Goal: Information Seeking & Learning: Learn about a topic

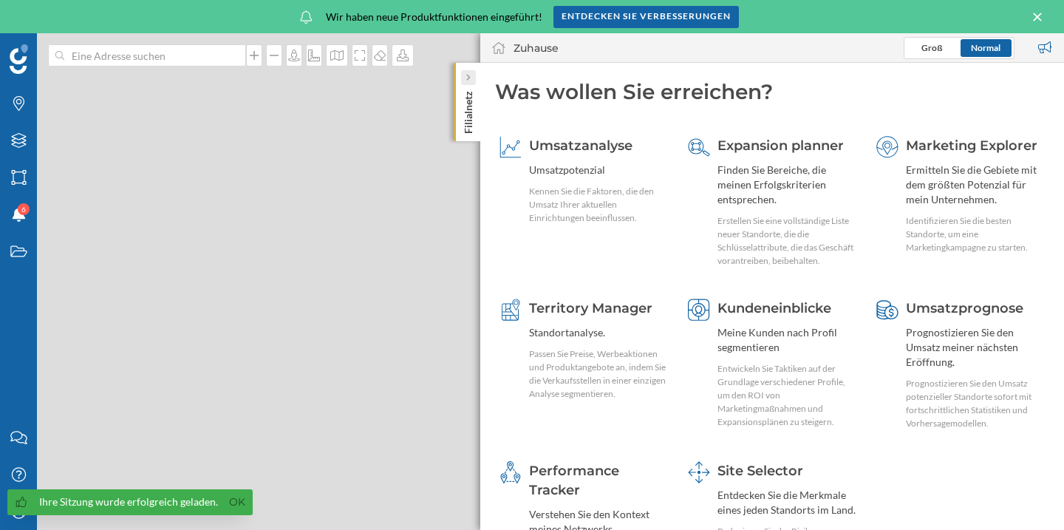
click at [468, 77] on icon at bounding box center [468, 77] width 4 height 7
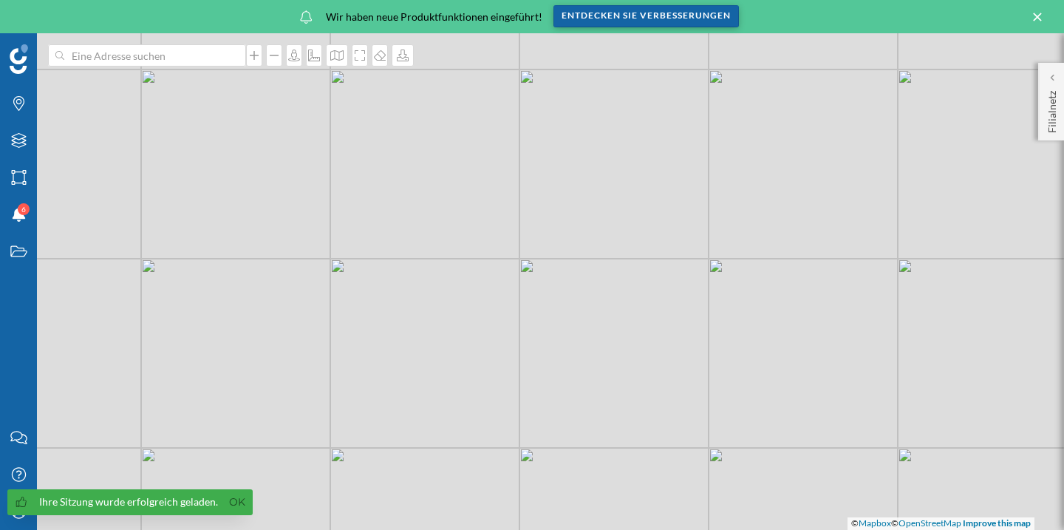
click at [579, 10] on div "Entdecken Sie Verbesserungen" at bounding box center [647, 16] width 186 height 22
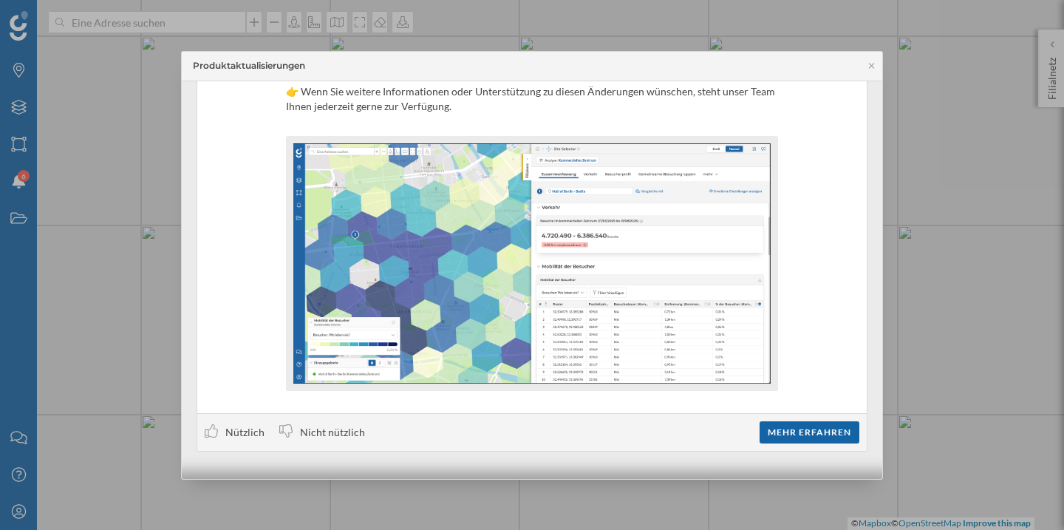
scroll to position [307, 0]
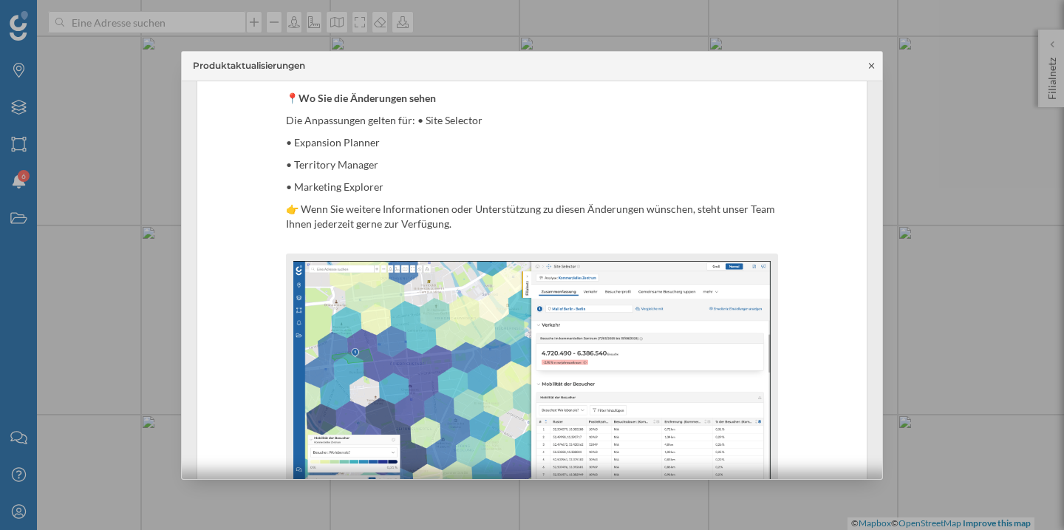
click at [871, 63] on icon at bounding box center [871, 65] width 11 height 9
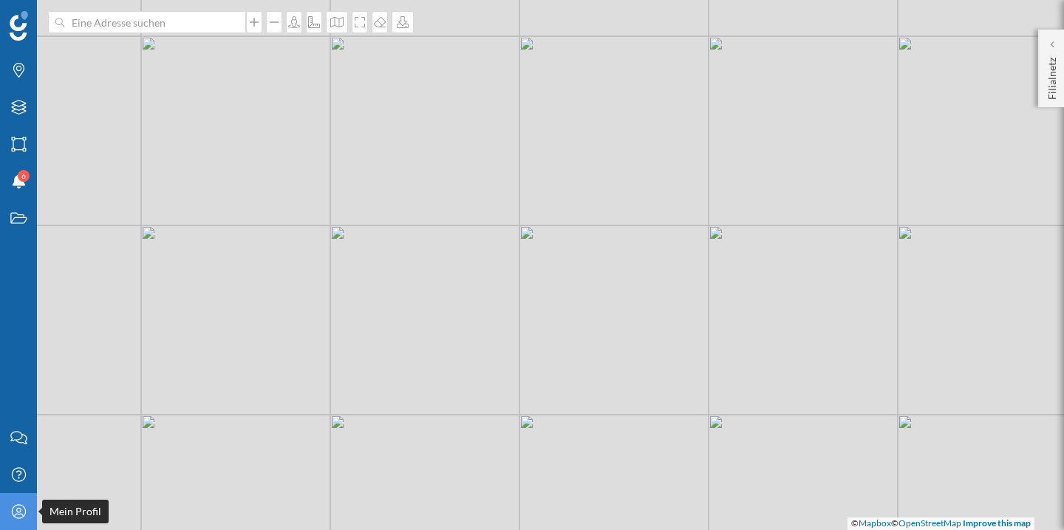
click at [14, 520] on div "Mein Profil" at bounding box center [18, 511] width 37 height 37
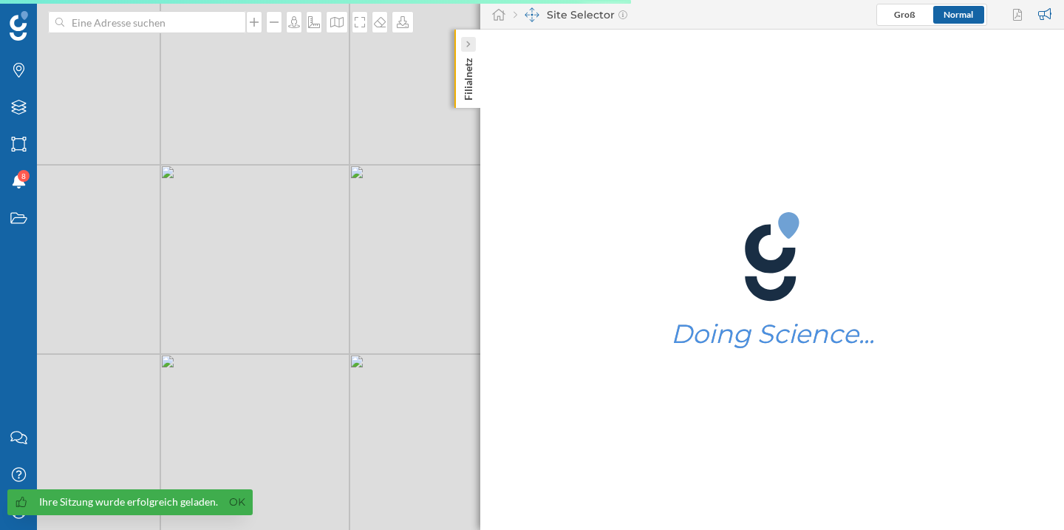
click at [469, 47] on icon at bounding box center [468, 44] width 4 height 7
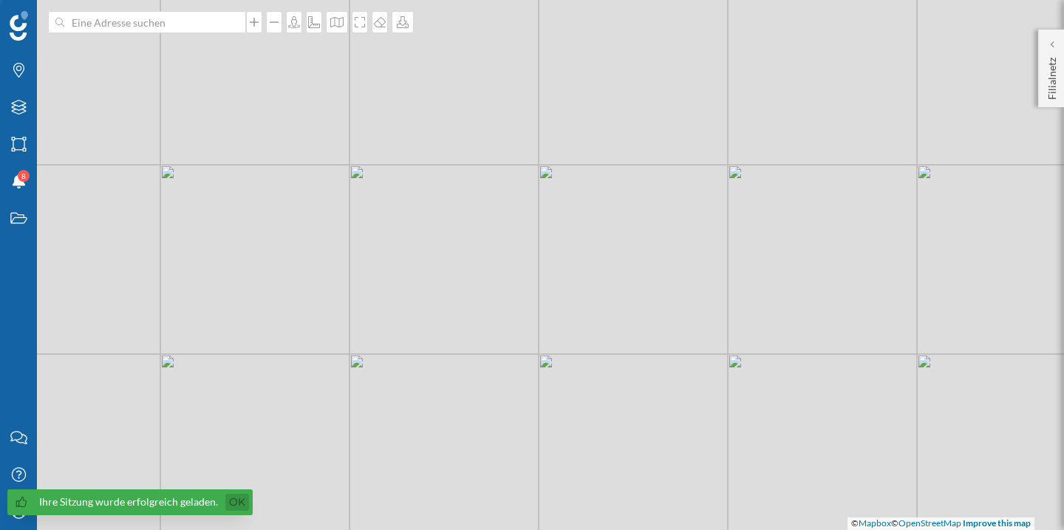
click at [240, 502] on link "Ok" at bounding box center [237, 502] width 24 height 17
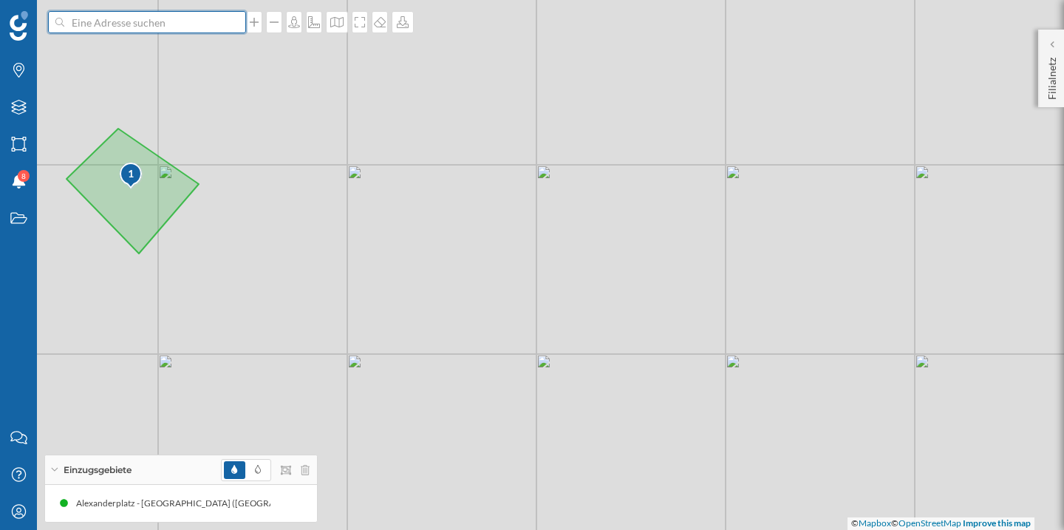
click at [163, 25] on input at bounding box center [147, 22] width 166 height 22
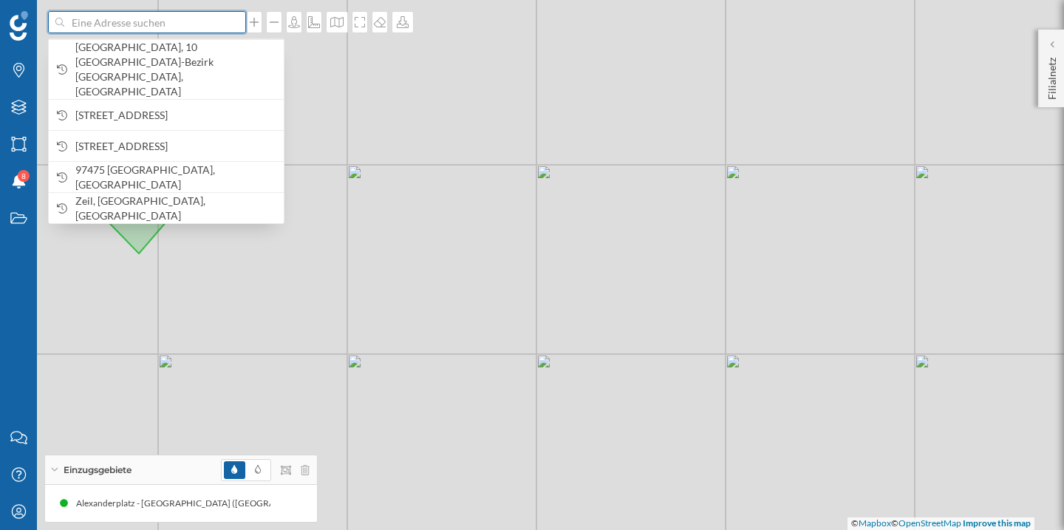
paste input "Kettwiger Str."
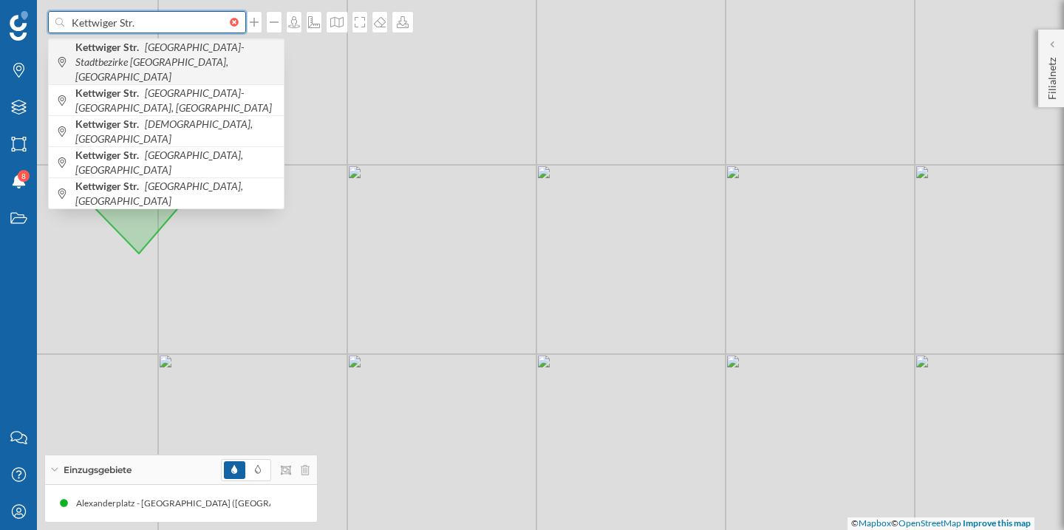
type input "Kettwiger Str."
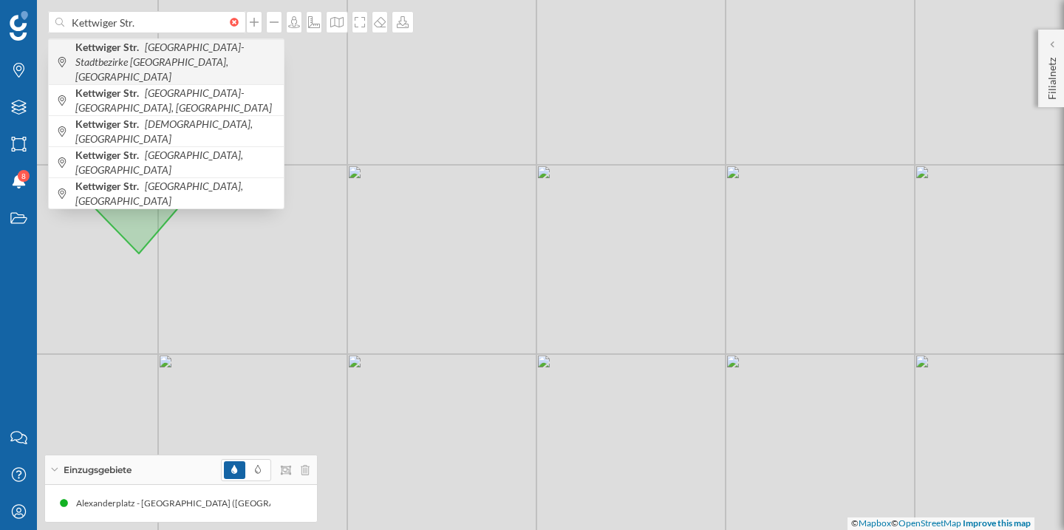
click at [169, 47] on div "Kettwiger Str. [GEOGRAPHIC_DATA] I, [GEOGRAPHIC_DATA]" at bounding box center [166, 61] width 235 height 45
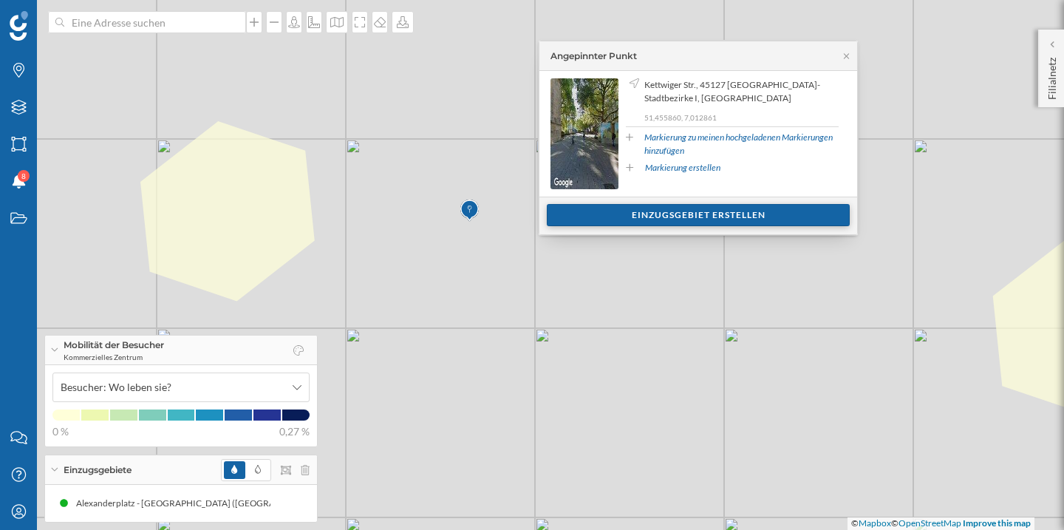
click at [687, 205] on div "Einzugsgebiet erstellen" at bounding box center [698, 215] width 303 height 22
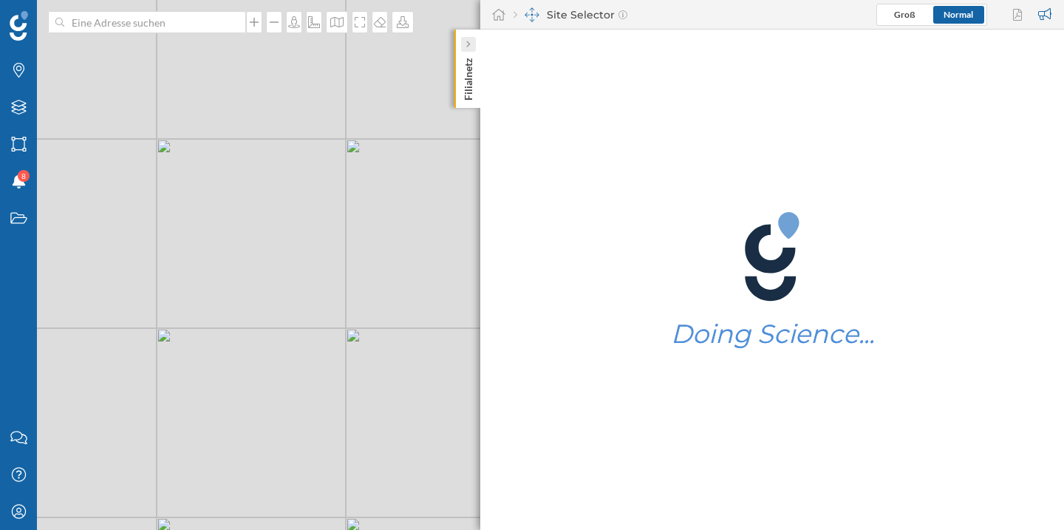
click at [469, 46] on icon at bounding box center [468, 44] width 4 height 7
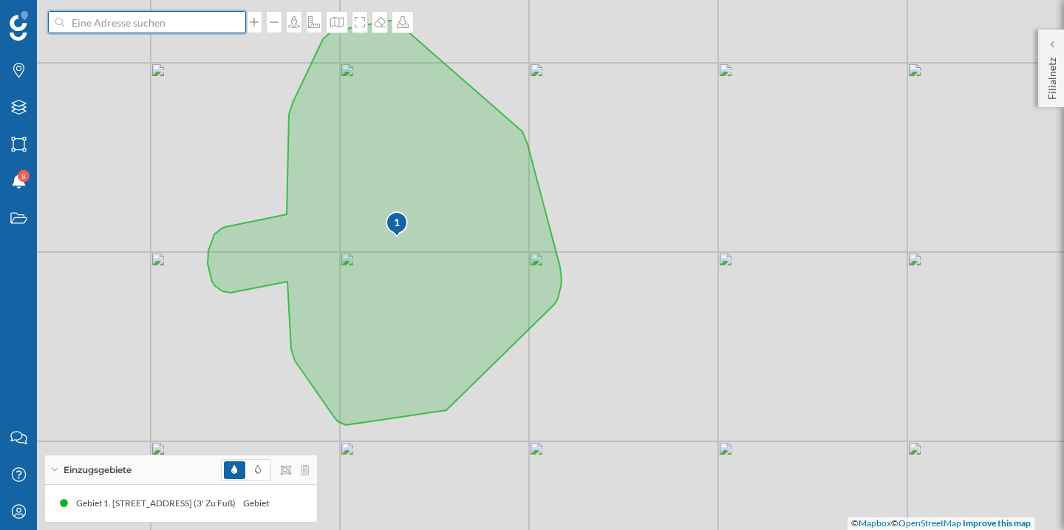
click at [178, 24] on input at bounding box center [147, 22] width 166 height 22
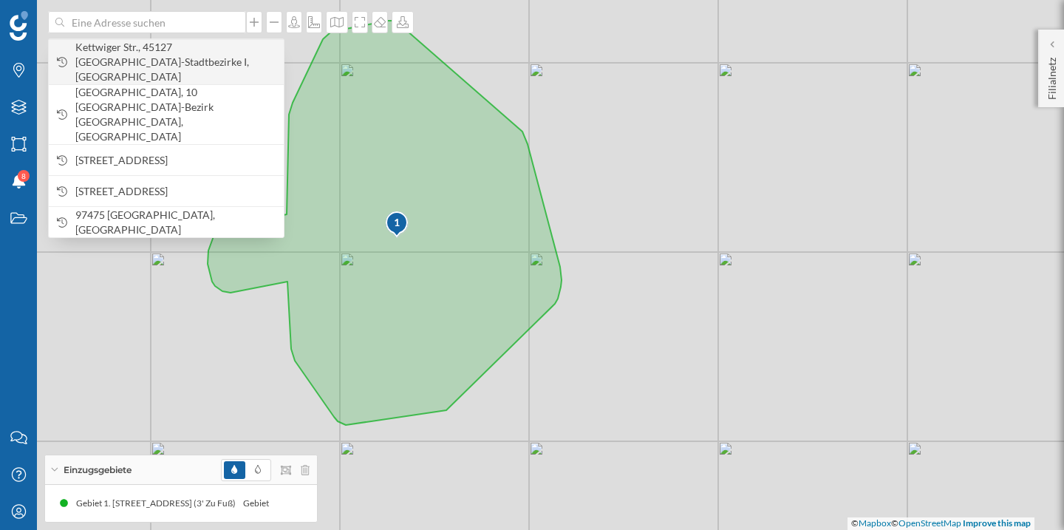
click at [177, 44] on span "Kettwiger Str., 45127 Essen-Stadtbezirke I, Germany" at bounding box center [175, 62] width 201 height 44
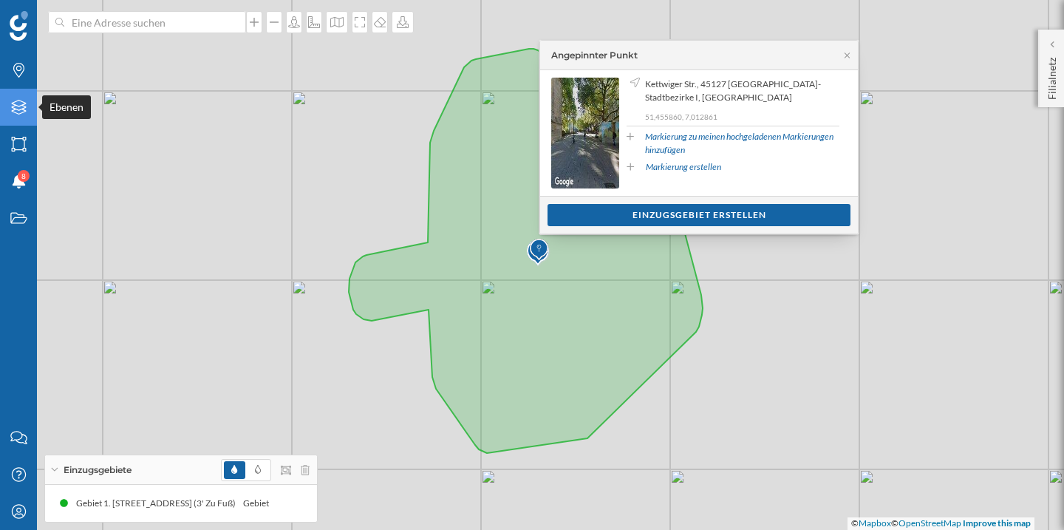
click at [15, 112] on icon at bounding box center [18, 107] width 15 height 15
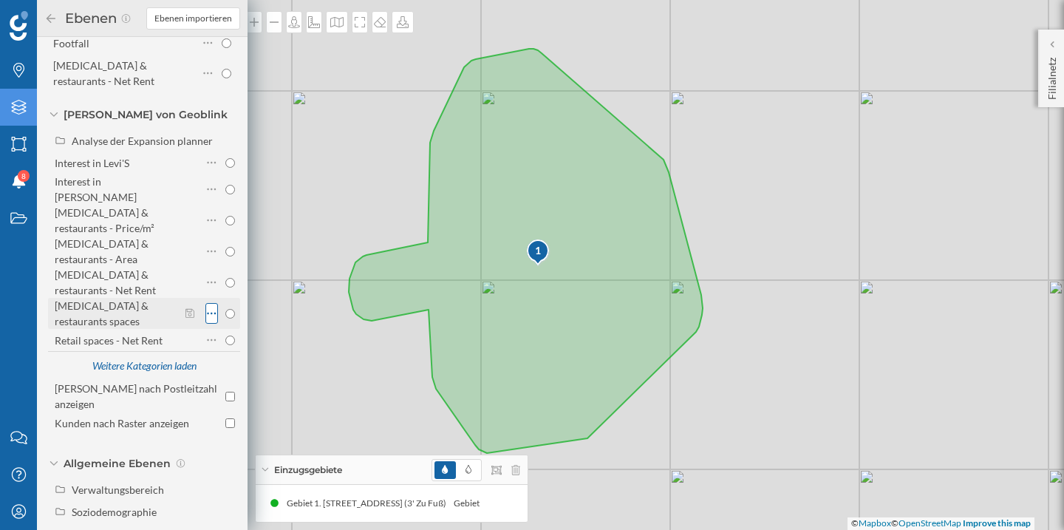
scroll to position [169, 0]
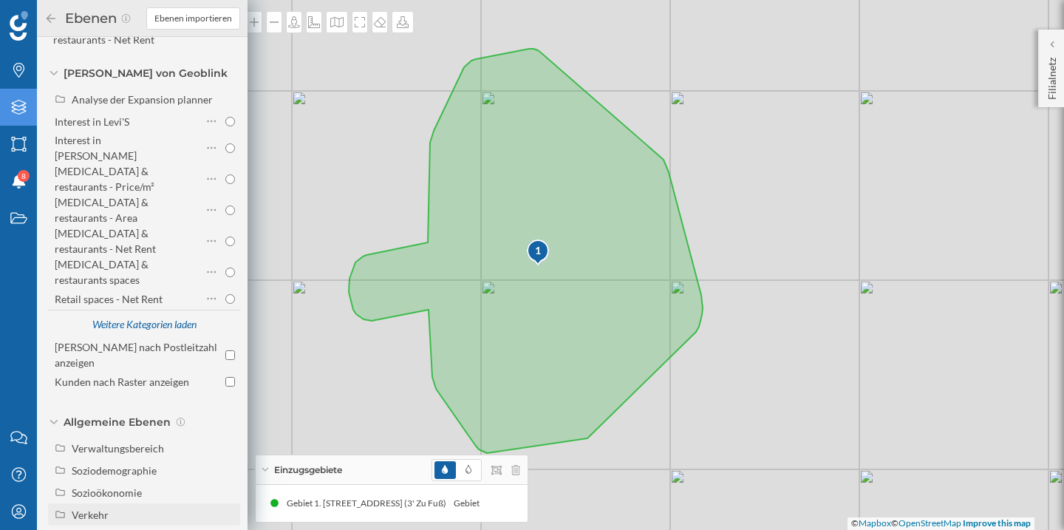
click at [135, 507] on div "Verkehr" at bounding box center [153, 515] width 163 height 16
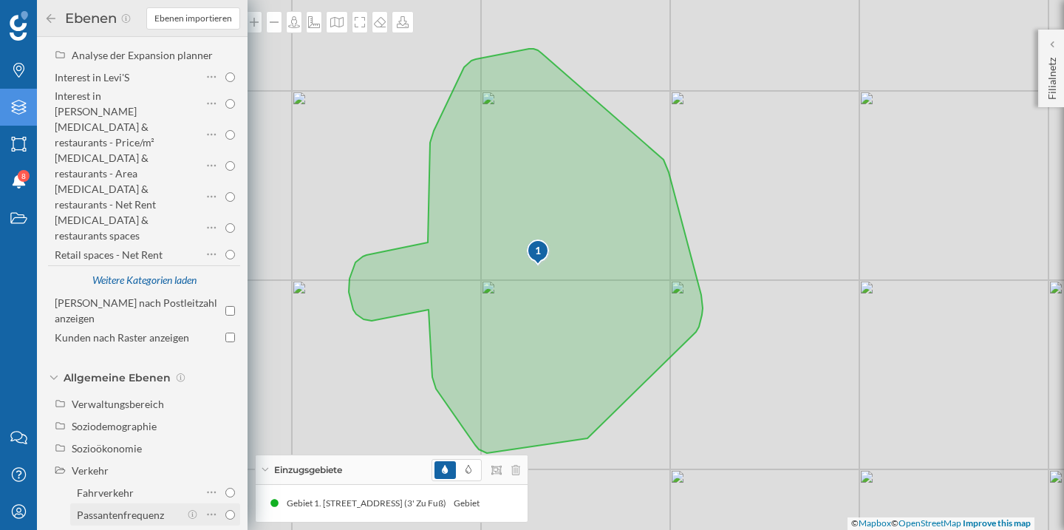
click at [182, 504] on div "Passantenfrequenz" at bounding box center [156, 514] width 158 height 21
click at [225, 510] on input "Passantenfrequenz" at bounding box center [230, 515] width 10 height 10
radio input "true"
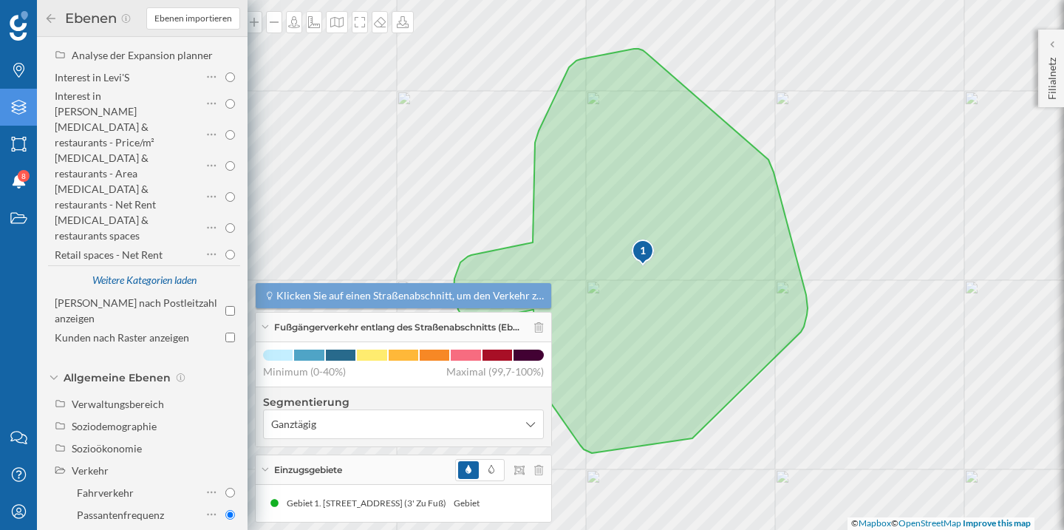
click at [264, 329] on icon at bounding box center [265, 327] width 8 height 4
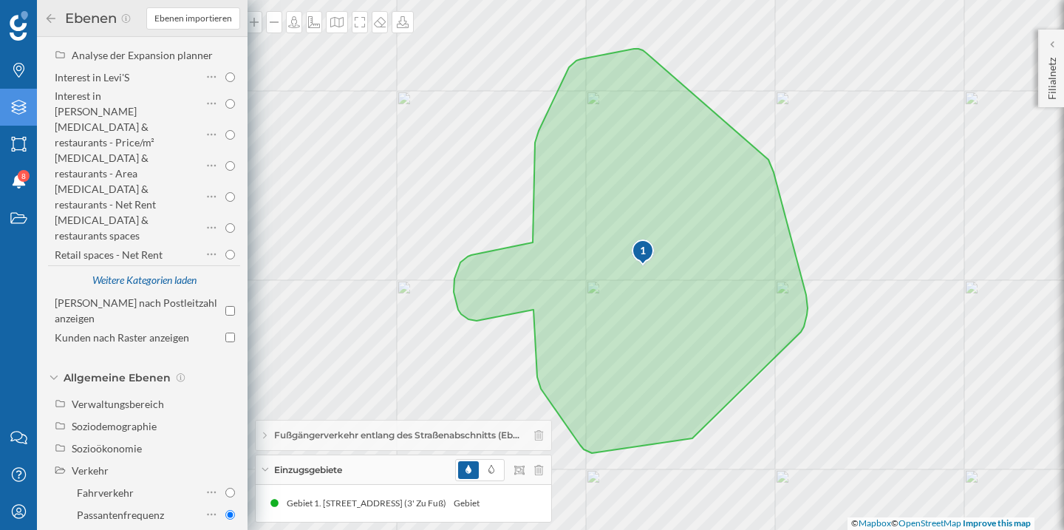
click at [268, 462] on div "Einzugsgebiete" at bounding box center [404, 470] width 296 height 30
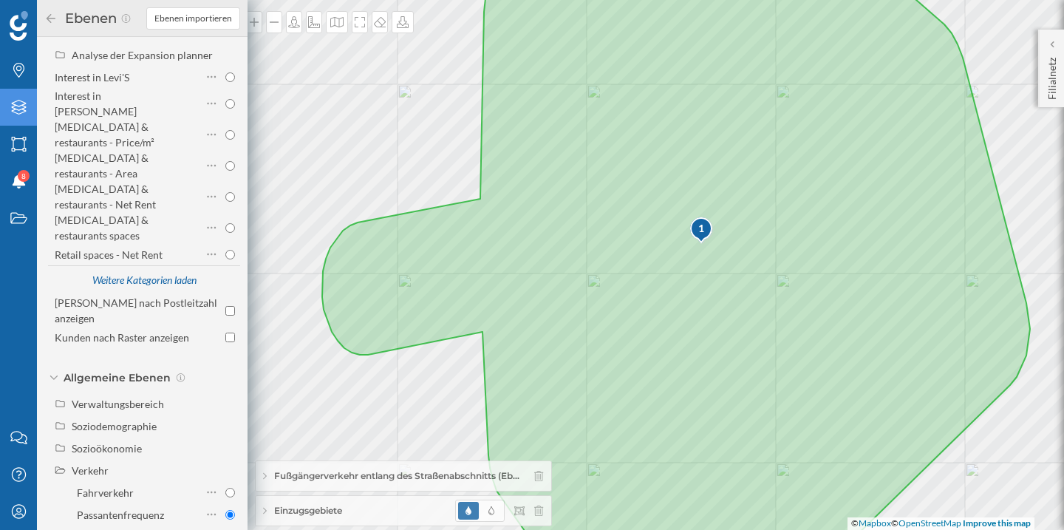
click at [698, 273] on icon at bounding box center [676, 264] width 708 height 641
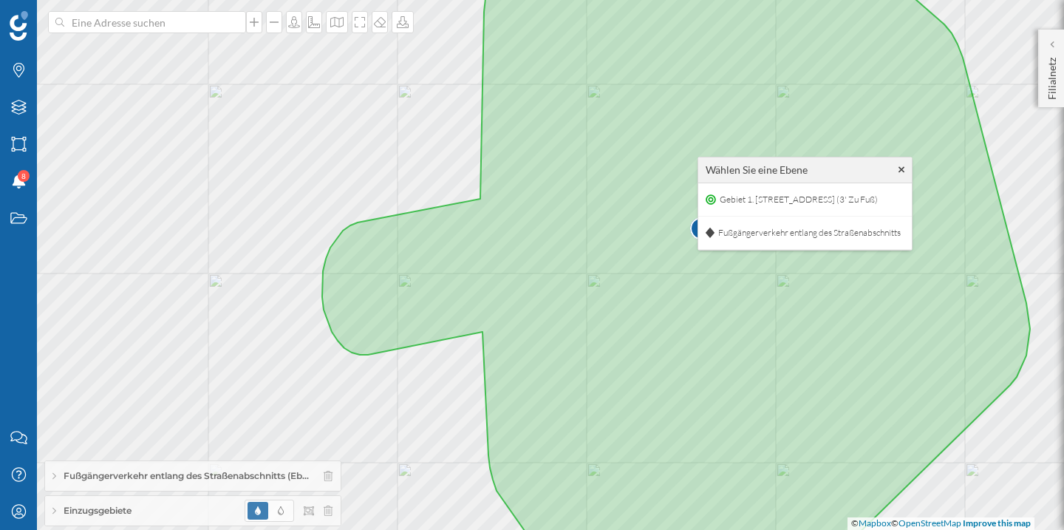
click at [698, 273] on icon at bounding box center [676, 264] width 708 height 641
click at [698, 282] on icon at bounding box center [676, 264] width 708 height 641
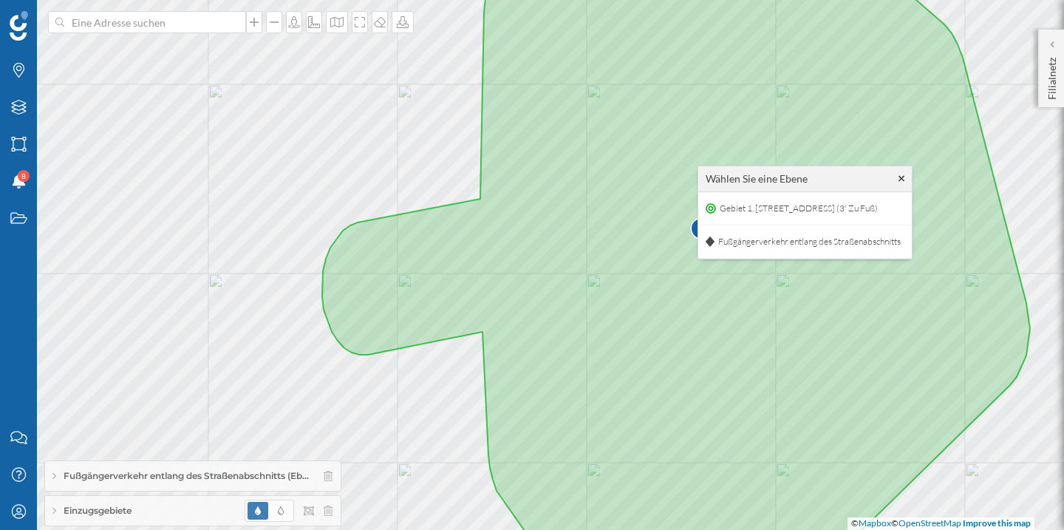
click at [340, 508] on div "Einzugsgebiete" at bounding box center [193, 511] width 296 height 30
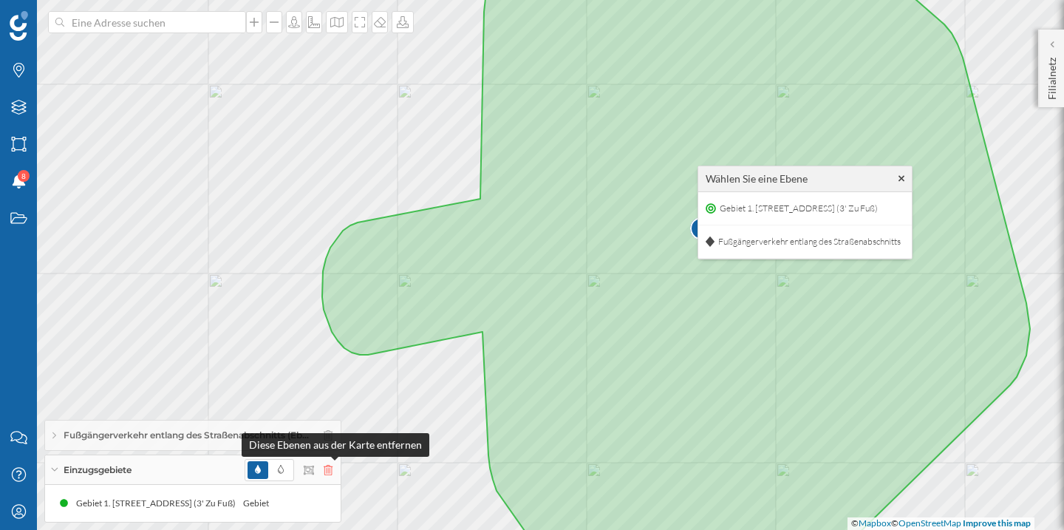
click at [333, 465] on icon at bounding box center [328, 470] width 9 height 10
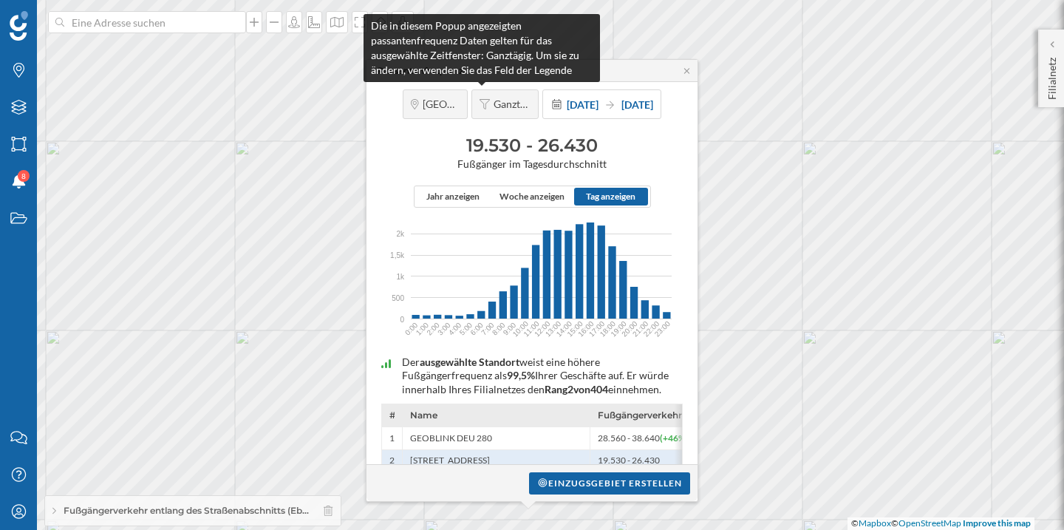
click at [494, 102] on span "Ganztägig" at bounding box center [512, 104] width 37 height 13
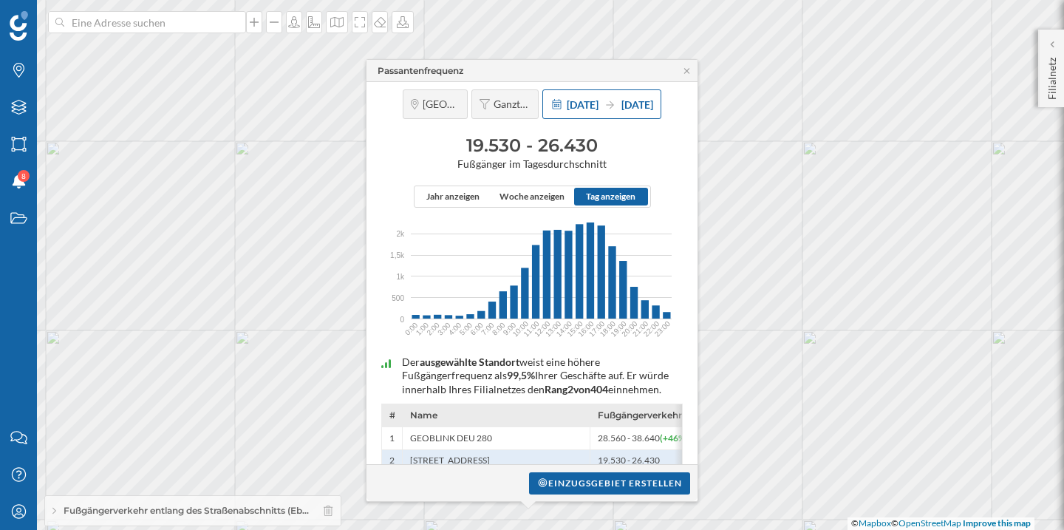
click at [551, 99] on icon at bounding box center [557, 104] width 13 height 10
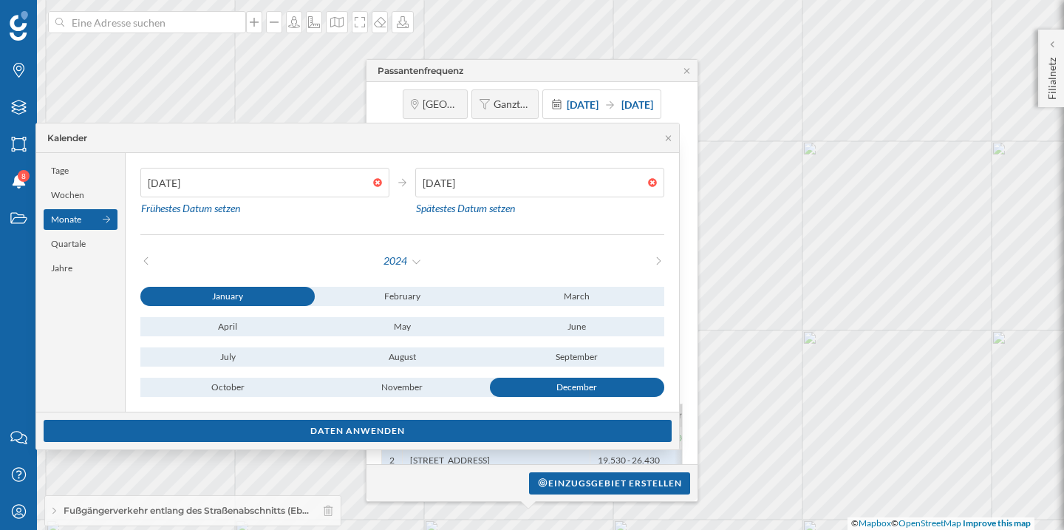
click at [429, 257] on div "2024" at bounding box center [402, 261] width 262 height 22
click at [405, 263] on div "2024" at bounding box center [403, 261] width 40 height 22
click at [412, 310] on div "2025" at bounding box center [441, 322] width 111 height 30
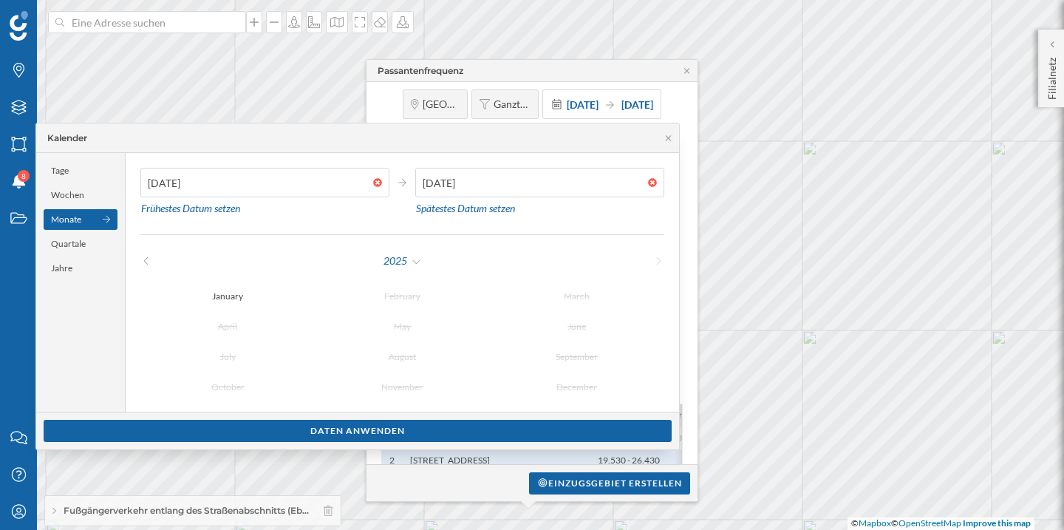
click at [382, 181] on div at bounding box center [381, 182] width 16 height 9
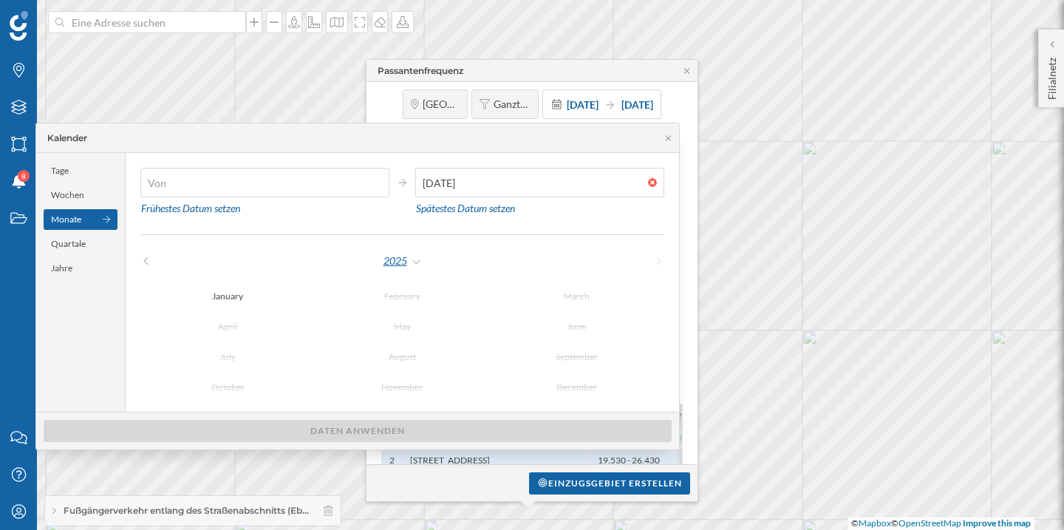
click at [396, 267] on div "2025" at bounding box center [403, 261] width 40 height 22
click at [410, 324] on div "2025" at bounding box center [441, 322] width 96 height 16
click at [653, 180] on div at bounding box center [656, 182] width 16 height 9
click at [85, 276] on div "Jahre" at bounding box center [81, 268] width 74 height 21
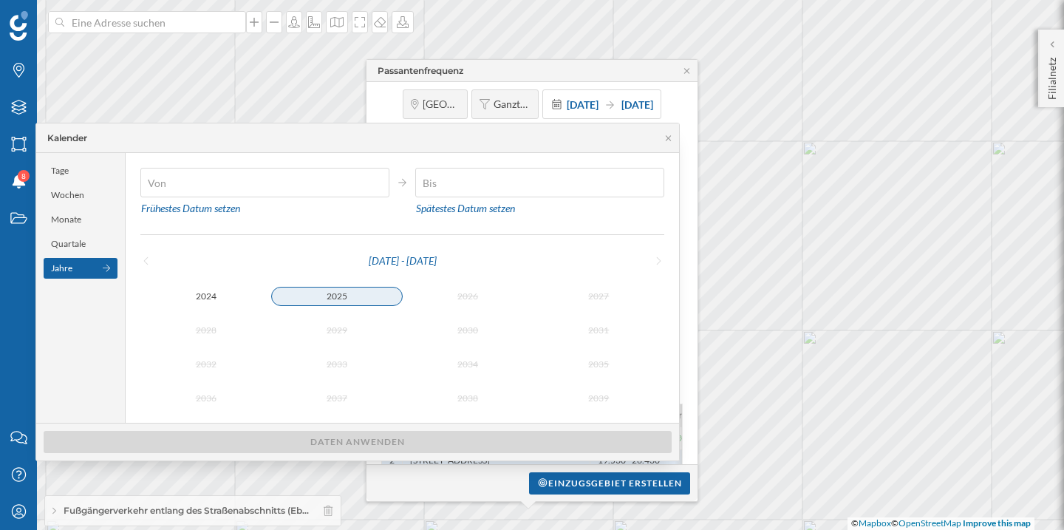
click at [321, 290] on div "2025" at bounding box center [336, 296] width 131 height 19
type input "01/01/2025"
type input "05/01/2025"
click at [391, 291] on div "2025" at bounding box center [336, 296] width 131 height 18
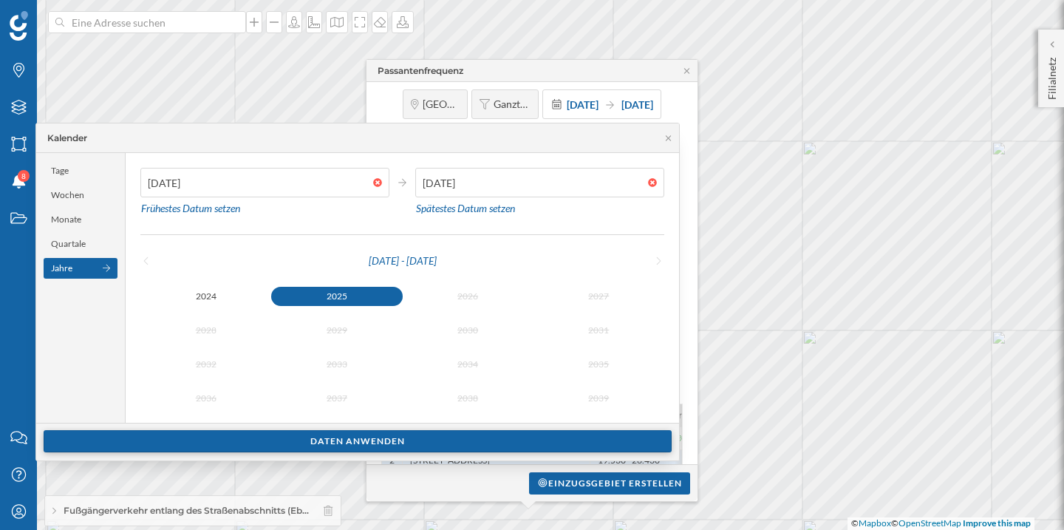
click at [409, 444] on div "Daten anwenden" at bounding box center [358, 441] width 628 height 22
